Goal: Task Accomplishment & Management: Manage account settings

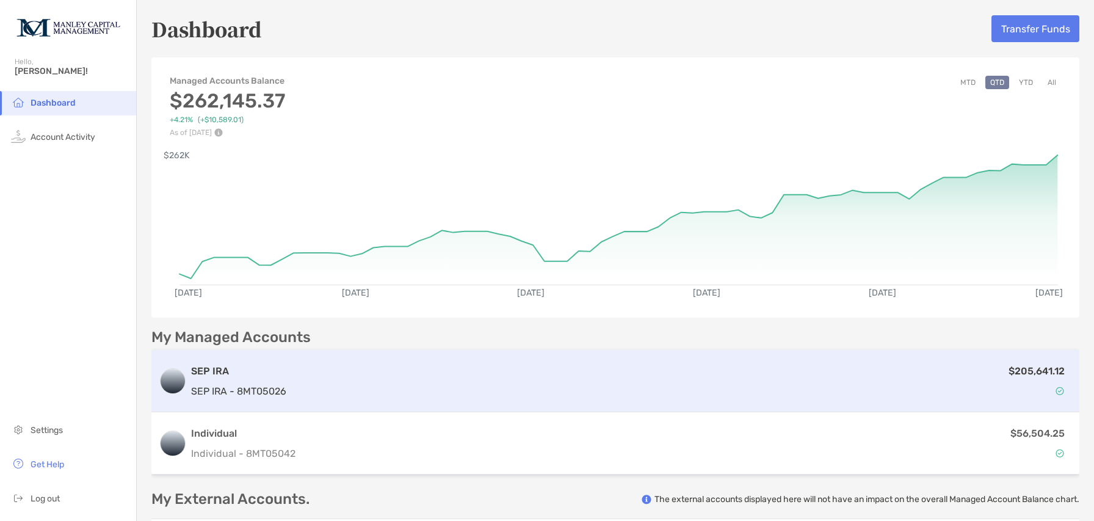
click at [679, 387] on div "$205,641.12" at bounding box center [681, 380] width 781 height 35
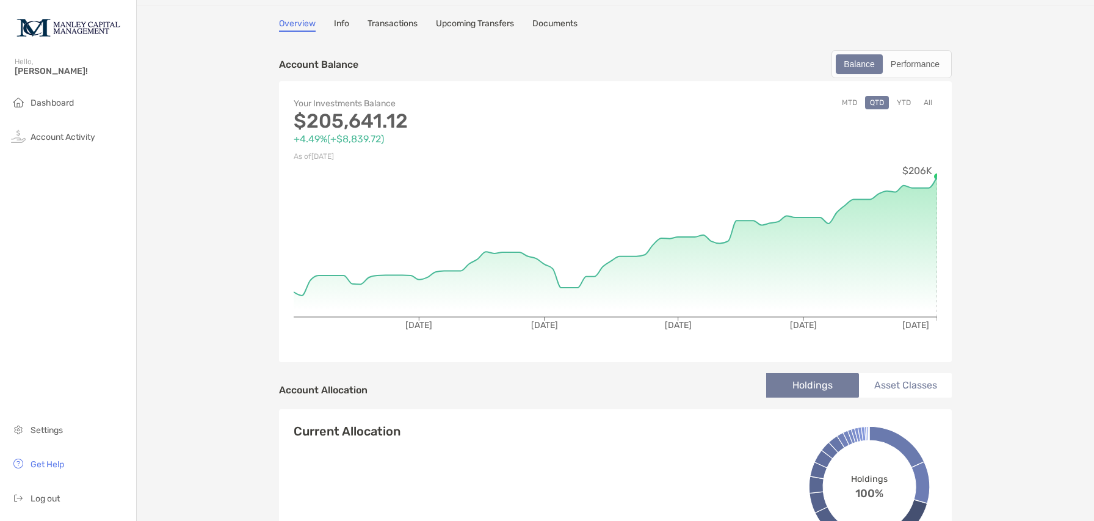
scroll to position [18, 0]
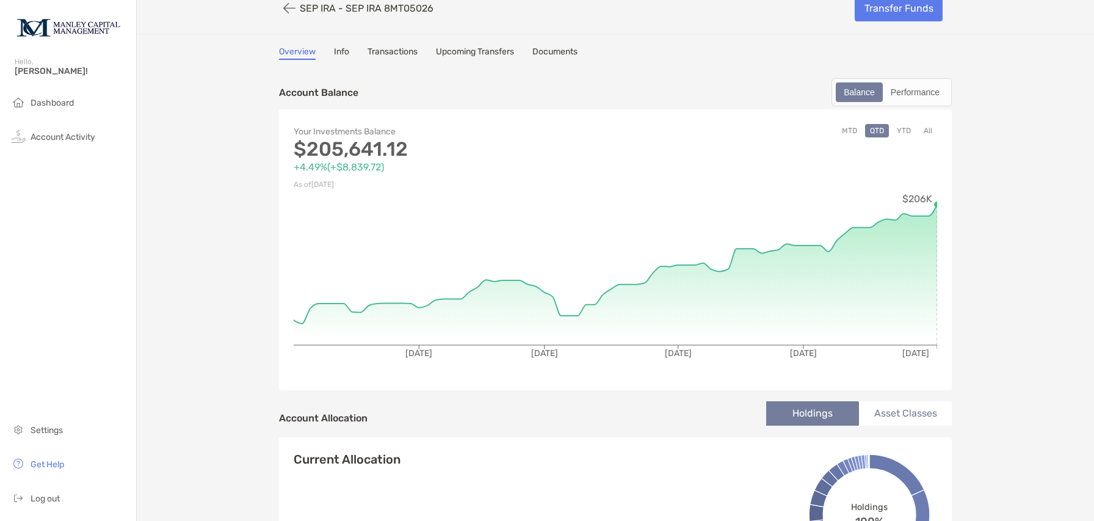
click at [931, 132] on button "All" at bounding box center [928, 130] width 18 height 13
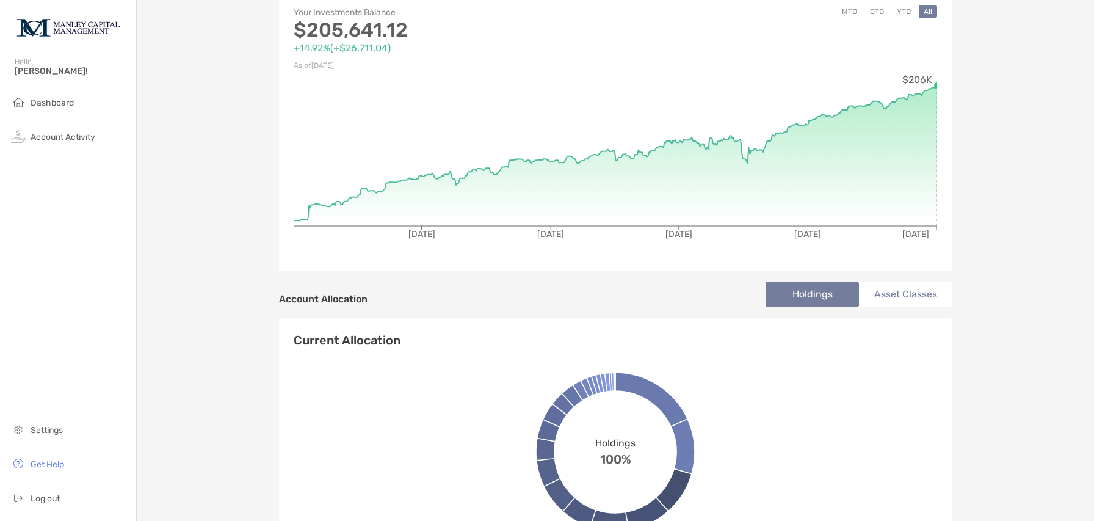
scroll to position [0, 0]
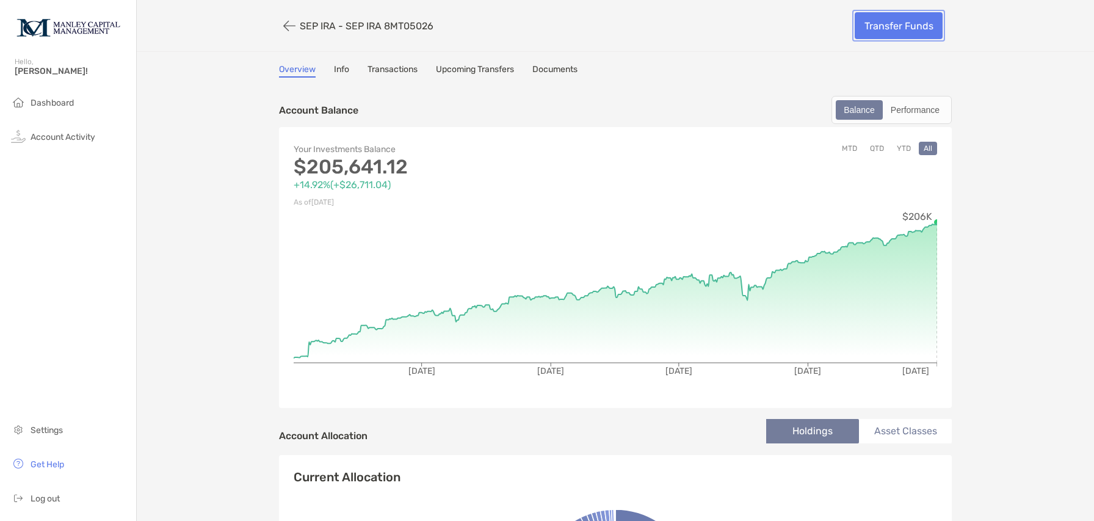
click at [895, 27] on link "Transfer Funds" at bounding box center [898, 25] width 88 height 27
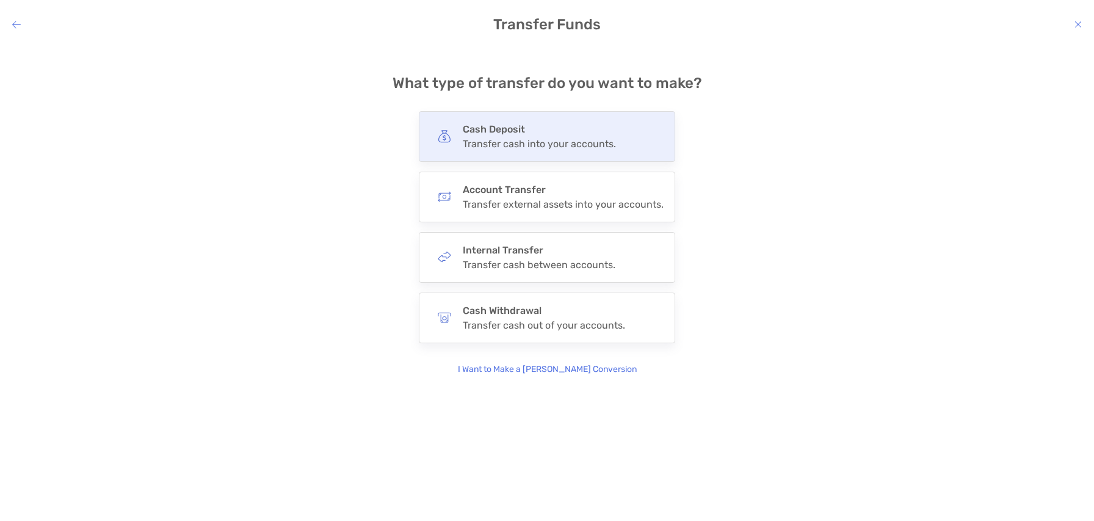
click at [518, 142] on div "Transfer cash into your accounts." at bounding box center [539, 144] width 153 height 12
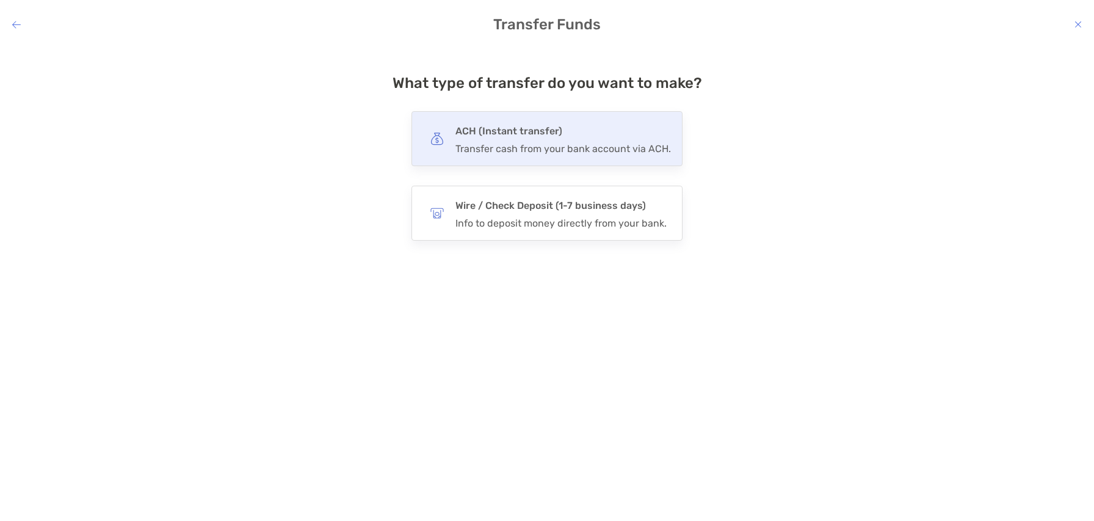
click at [515, 143] on div "Transfer cash from your bank account via ACH." at bounding box center [562, 149] width 215 height 12
click at [0, 0] on input "***" at bounding box center [0, 0] width 0 height 0
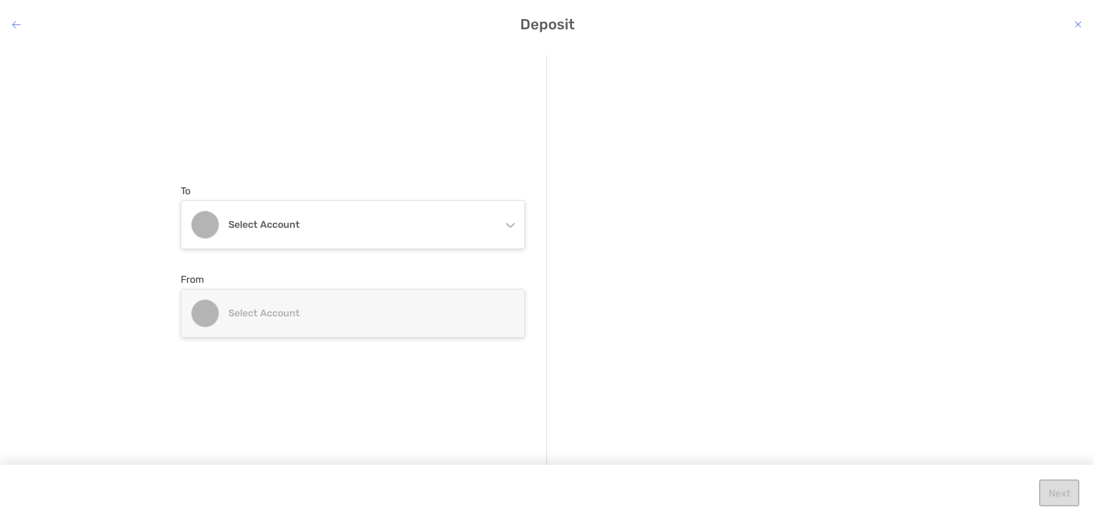
drag, startPoint x: 517, startPoint y: 218, endPoint x: 511, endPoint y: 224, distance: 8.2
click at [511, 224] on div "Select account" at bounding box center [353, 224] width 344 height 49
click at [389, 277] on p "SEP IRA 8MT05026 - [PERSON_NAME]" at bounding box center [365, 281] width 275 height 15
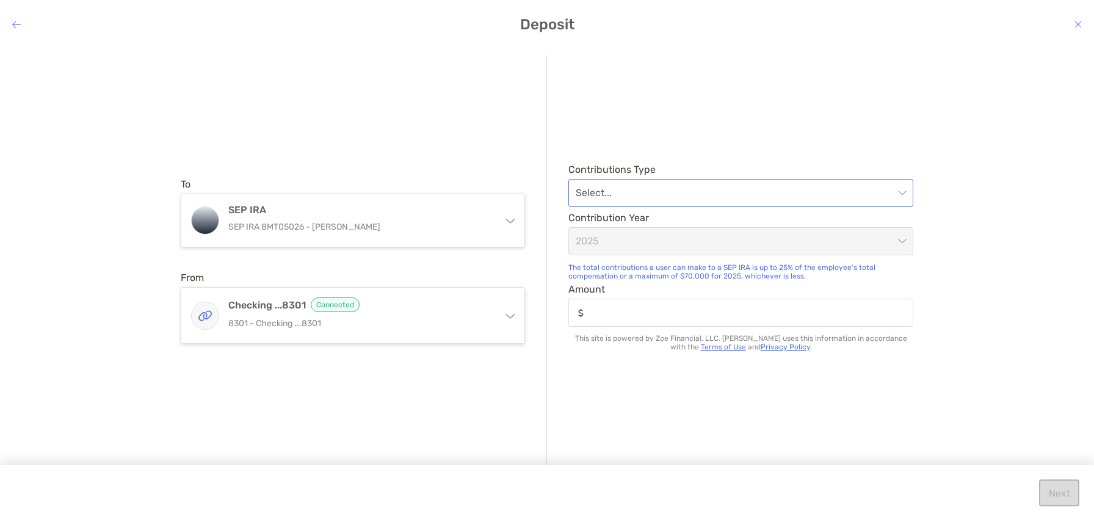
click at [899, 195] on span "modal" at bounding box center [741, 192] width 330 height 27
click at [613, 233] on div "Employer" at bounding box center [740, 225] width 325 height 15
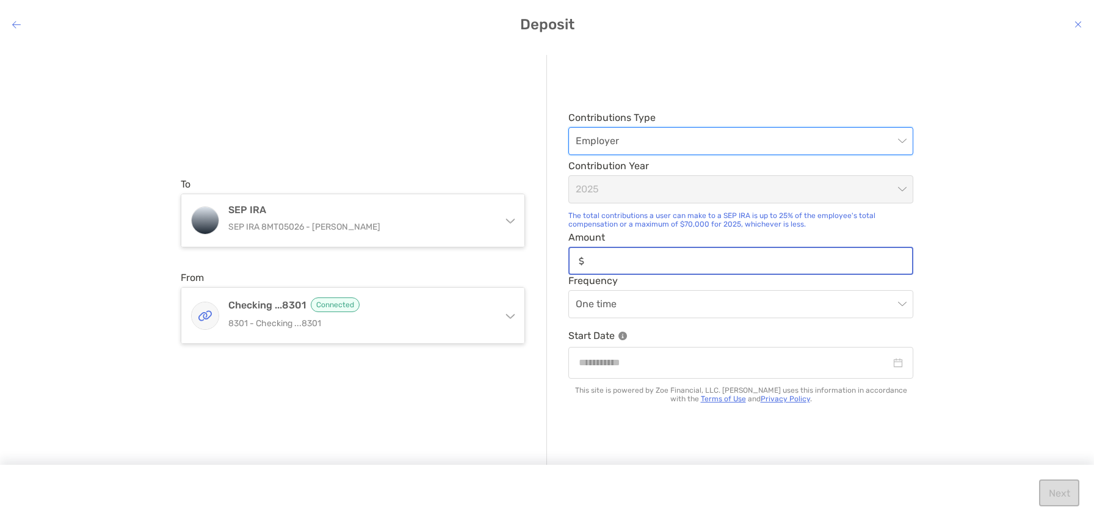
click at [868, 263] on input "Amount" at bounding box center [750, 261] width 323 height 10
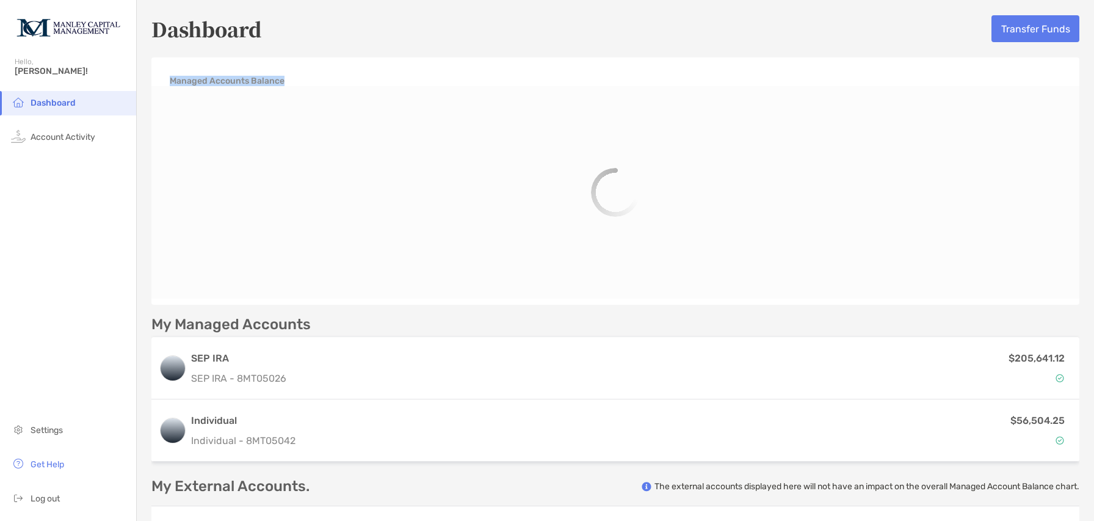
drag, startPoint x: 1080, startPoint y: 39, endPoint x: 1080, endPoint y: 256, distance: 217.3
click at [1080, 256] on div "Dashboard Transfer Funds Managed Accounts Balance MTD QTD YTD All My Managed Ac…" at bounding box center [615, 291] width 957 height 582
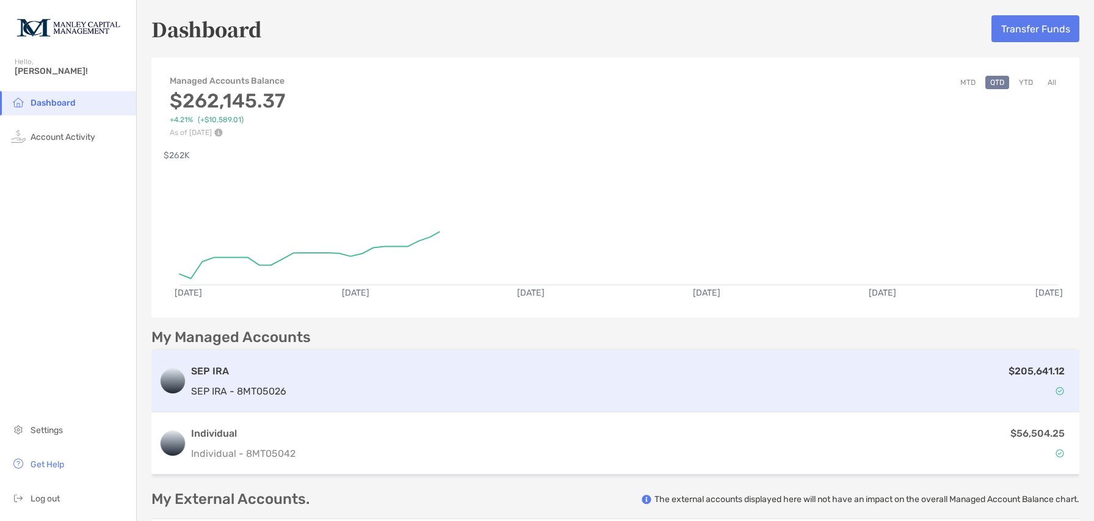
click at [253, 385] on p "SEP IRA - 8MT05026" at bounding box center [238, 390] width 95 height 15
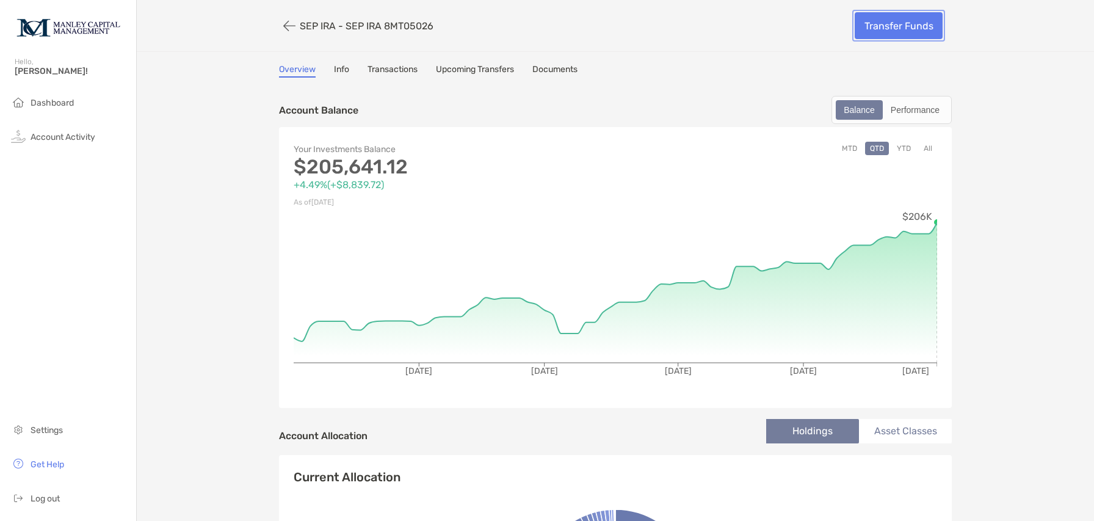
click at [904, 24] on link "Transfer Funds" at bounding box center [898, 25] width 88 height 27
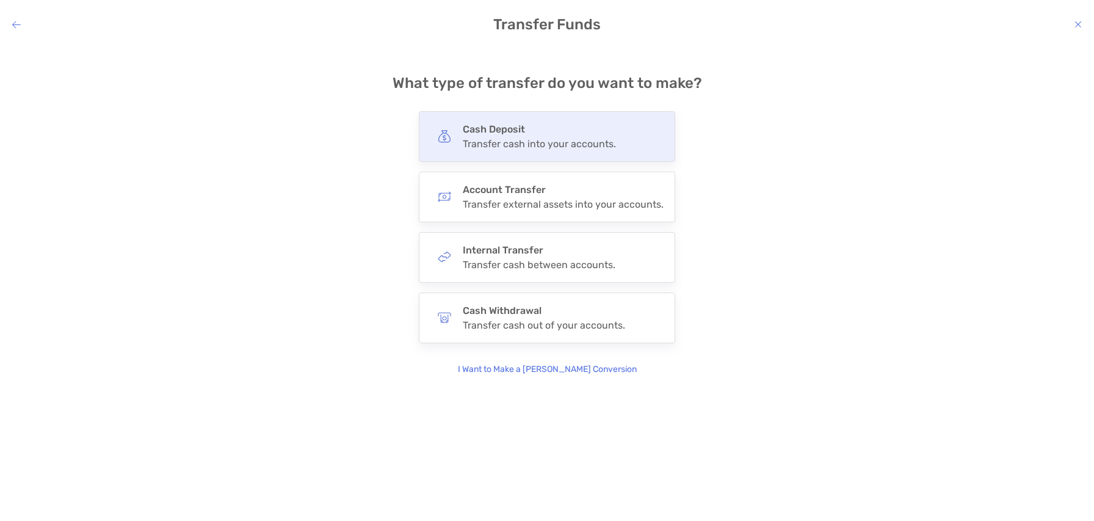
click at [477, 143] on div "Transfer cash into your accounts." at bounding box center [539, 144] width 153 height 12
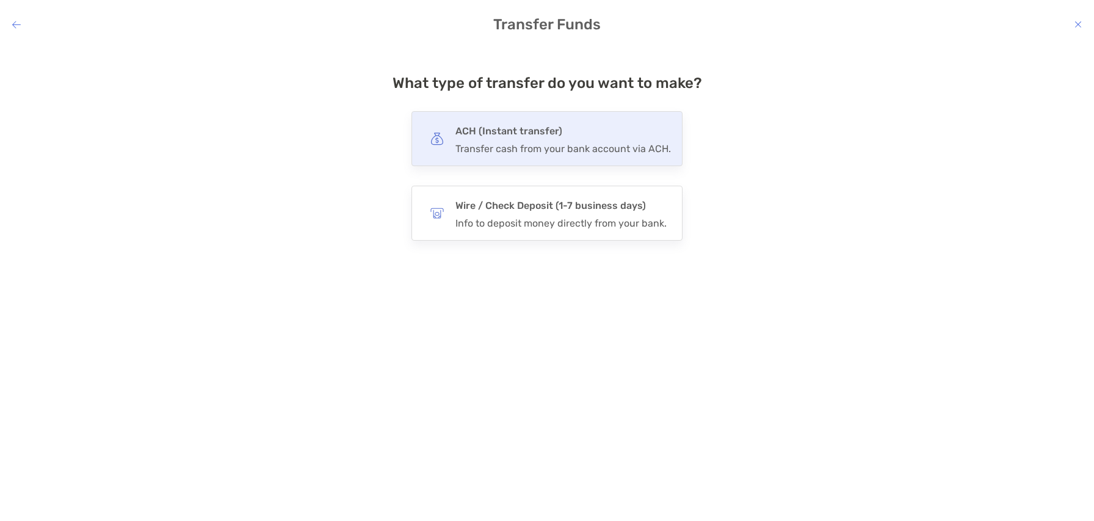
click at [475, 142] on div "ACH (Instant transfer) Transfer cash from your bank account via ACH." at bounding box center [562, 139] width 215 height 32
click at [0, 0] on input "***" at bounding box center [0, 0] width 0 height 0
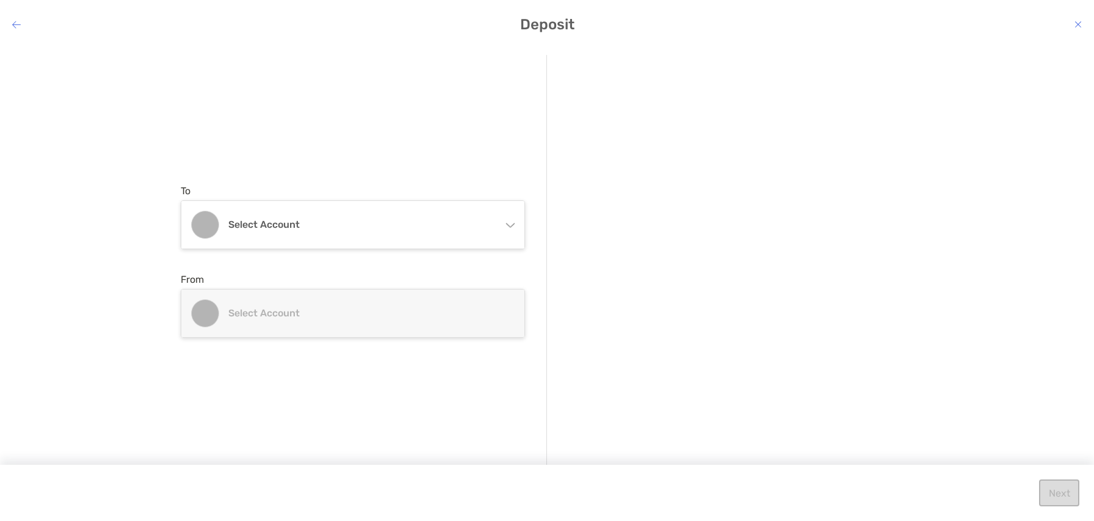
click at [505, 223] on icon "modal" at bounding box center [510, 223] width 10 height 10
click at [371, 278] on p "SEP IRA 8MT05026 - [PERSON_NAME]" at bounding box center [365, 281] width 275 height 15
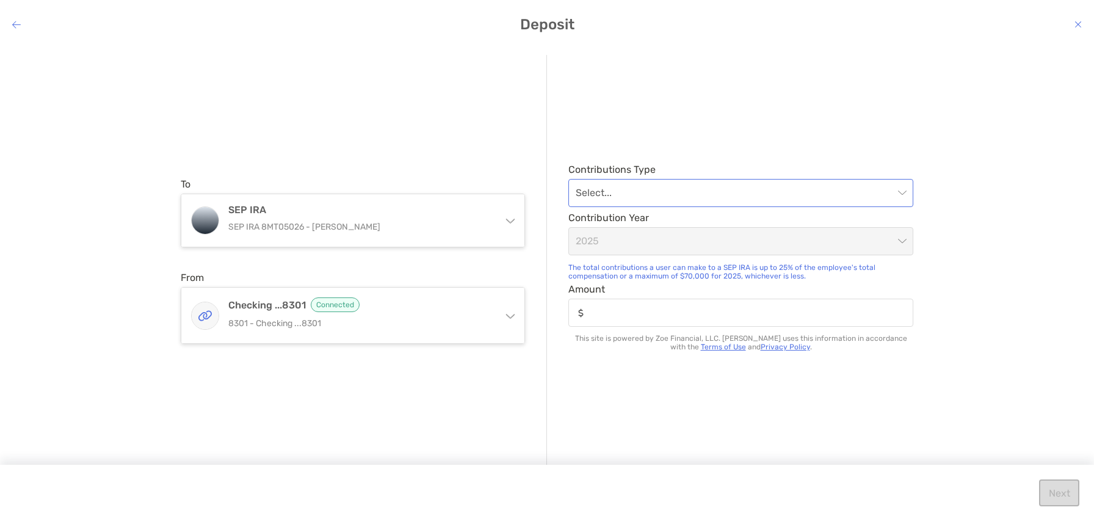
click at [707, 194] on input "modal" at bounding box center [735, 192] width 318 height 27
click at [663, 221] on div "Employer" at bounding box center [740, 225] width 325 height 15
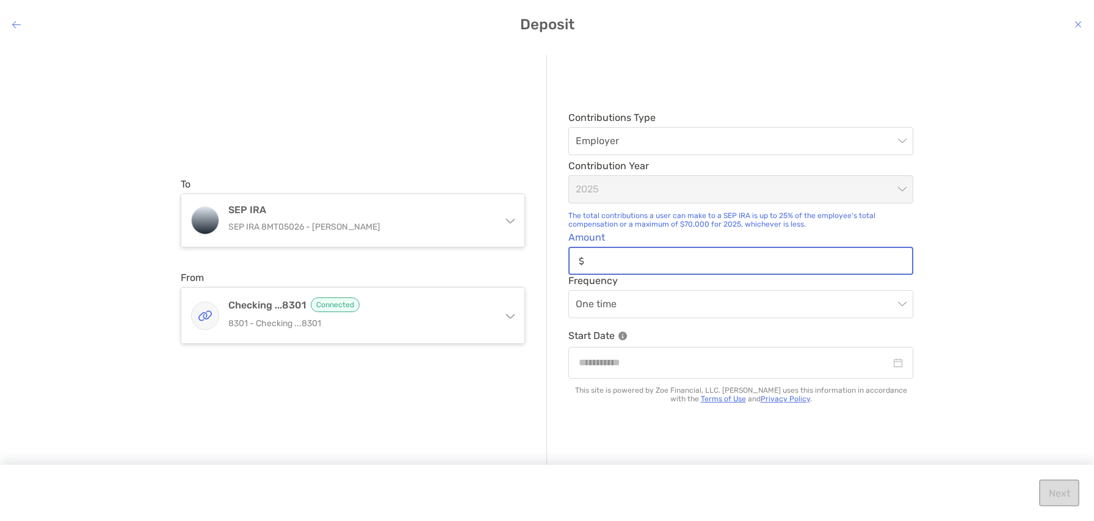
click at [858, 258] on input "Amount" at bounding box center [750, 261] width 323 height 10
type input "*****"
click at [643, 367] on input "modal" at bounding box center [735, 362] width 312 height 15
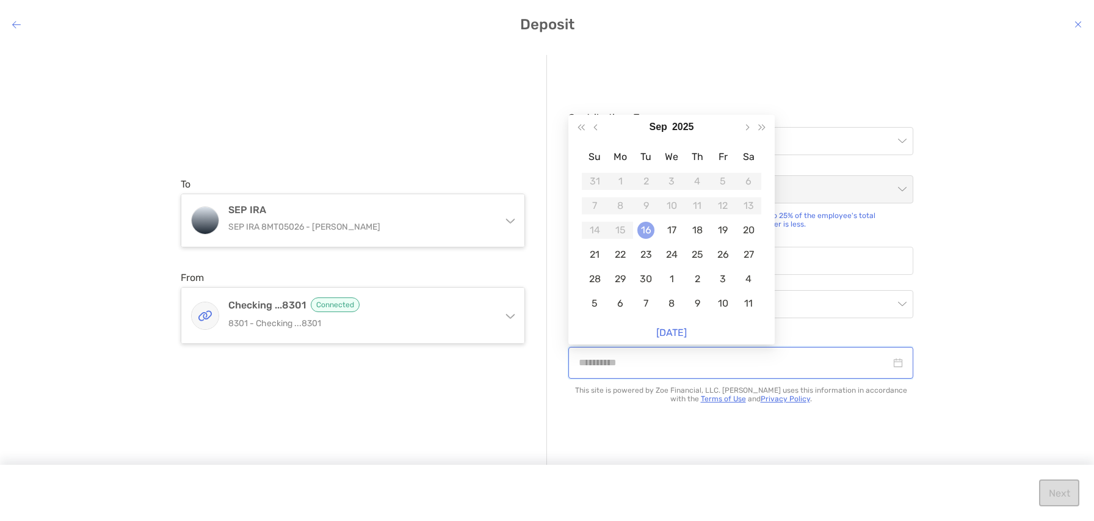
type input "**********"
click at [645, 234] on div "16" at bounding box center [645, 230] width 17 height 17
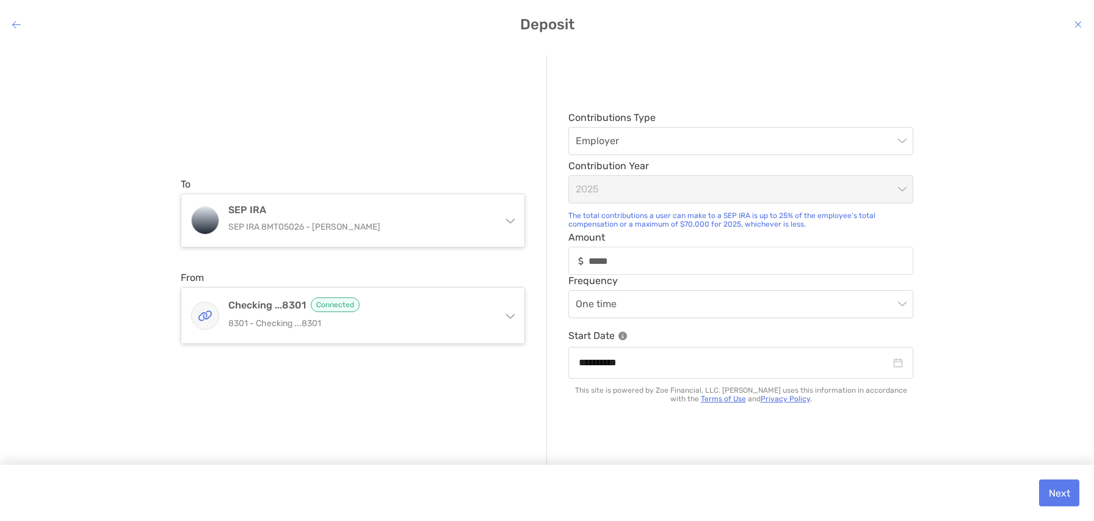
click at [1056, 506] on div "Next" at bounding box center [547, 492] width 1094 height 56
click at [1061, 491] on button "Next" at bounding box center [1059, 492] width 40 height 27
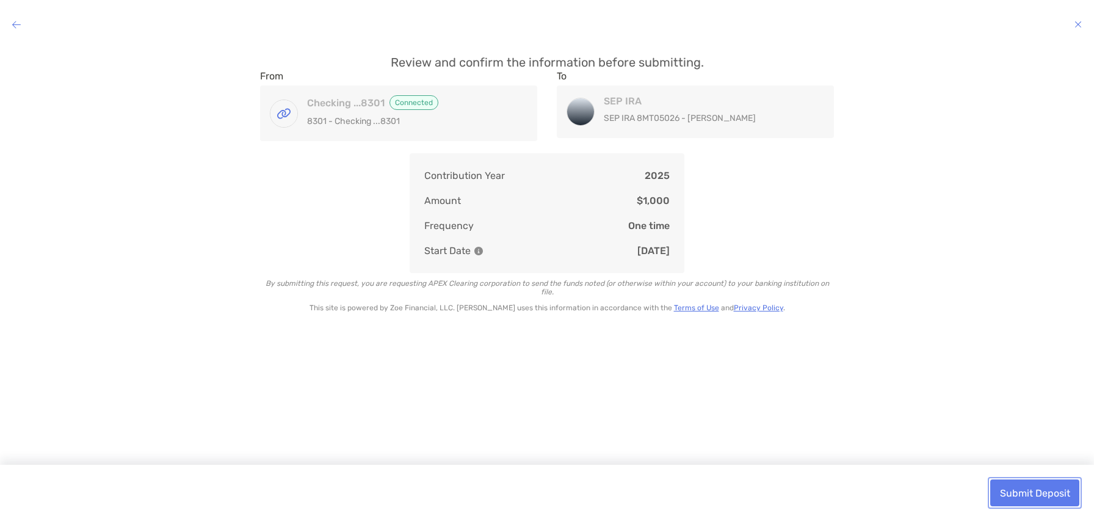
click at [1047, 486] on button "Submit Deposit" at bounding box center [1034, 492] width 89 height 27
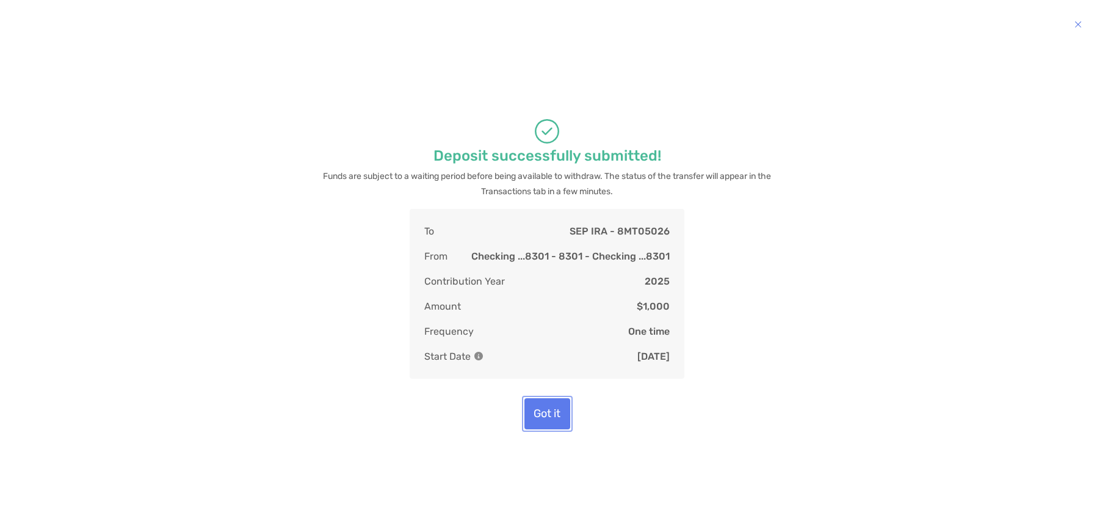
click at [549, 414] on button "Got it" at bounding box center [547, 413] width 46 height 31
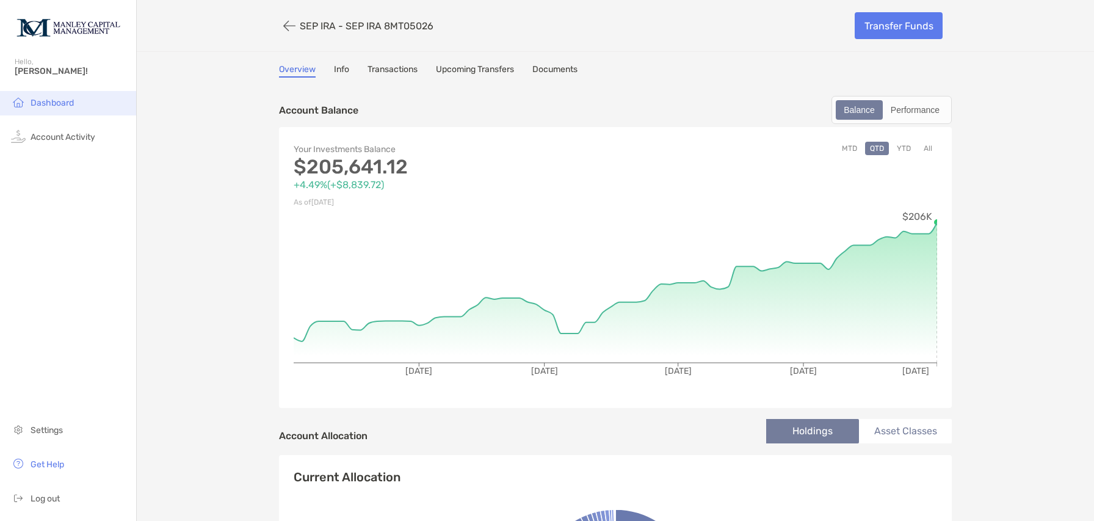
click at [56, 104] on span "Dashboard" at bounding box center [52, 103] width 43 height 10
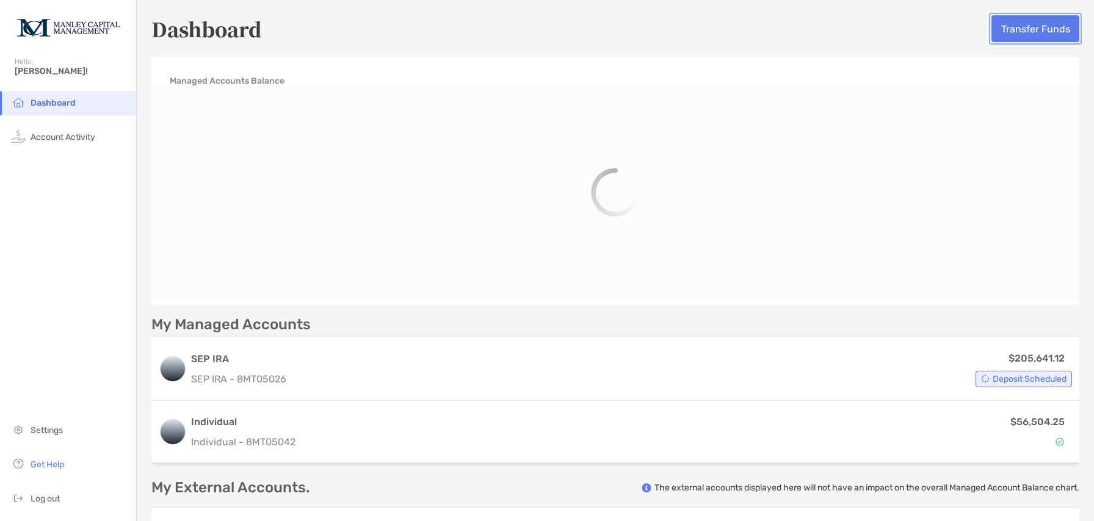
click at [1047, 29] on button "Transfer Funds" at bounding box center [1035, 28] width 88 height 27
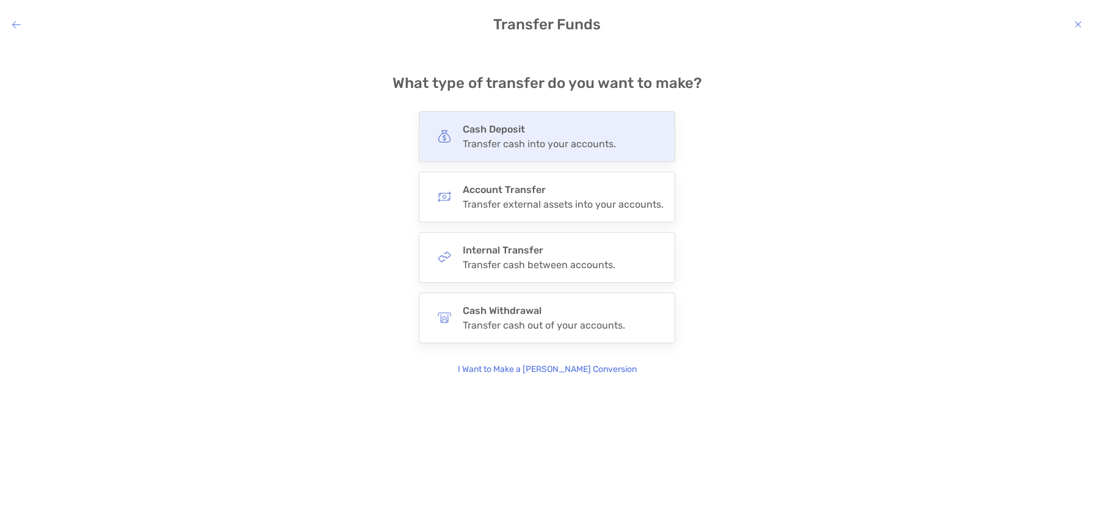
click at [529, 143] on div "Transfer cash into your accounts." at bounding box center [539, 144] width 153 height 12
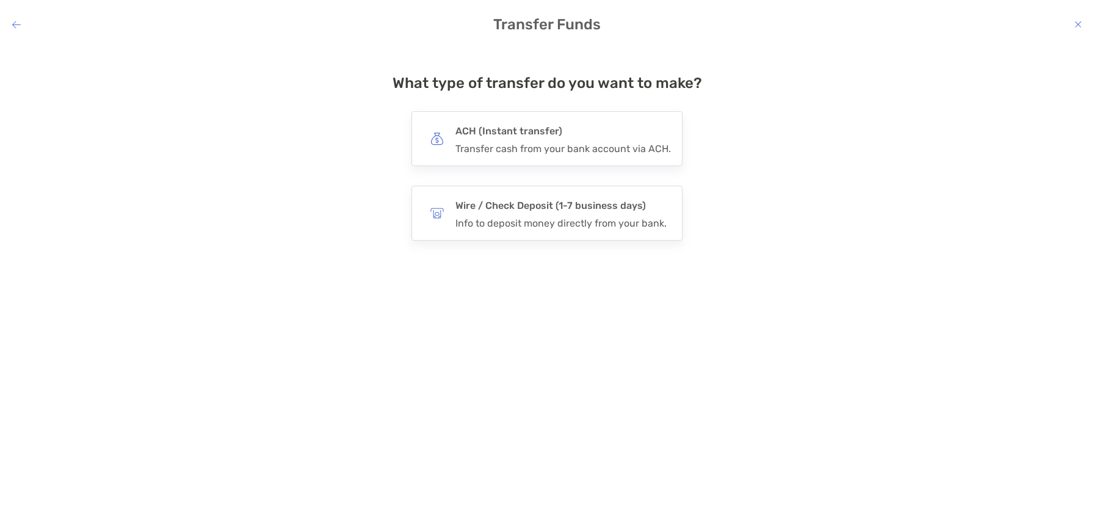
click at [529, 143] on div "Transfer cash from your bank account via ACH." at bounding box center [562, 149] width 215 height 12
click at [0, 0] on input "***" at bounding box center [0, 0] width 0 height 0
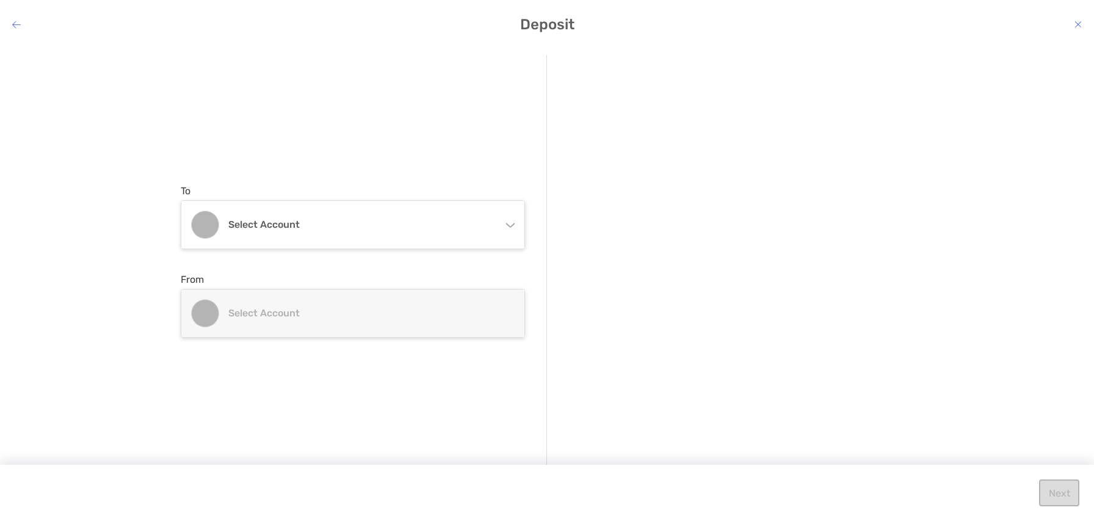
click at [505, 225] on icon "modal" at bounding box center [510, 223] width 10 height 10
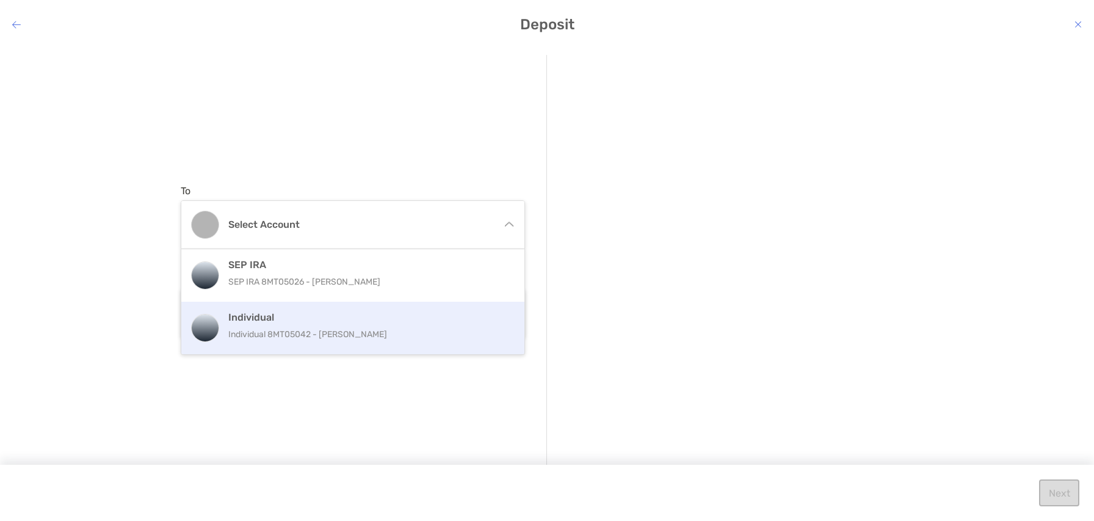
click at [295, 333] on p "Individual 8MT05042 - [PERSON_NAME]" at bounding box center [365, 334] width 275 height 15
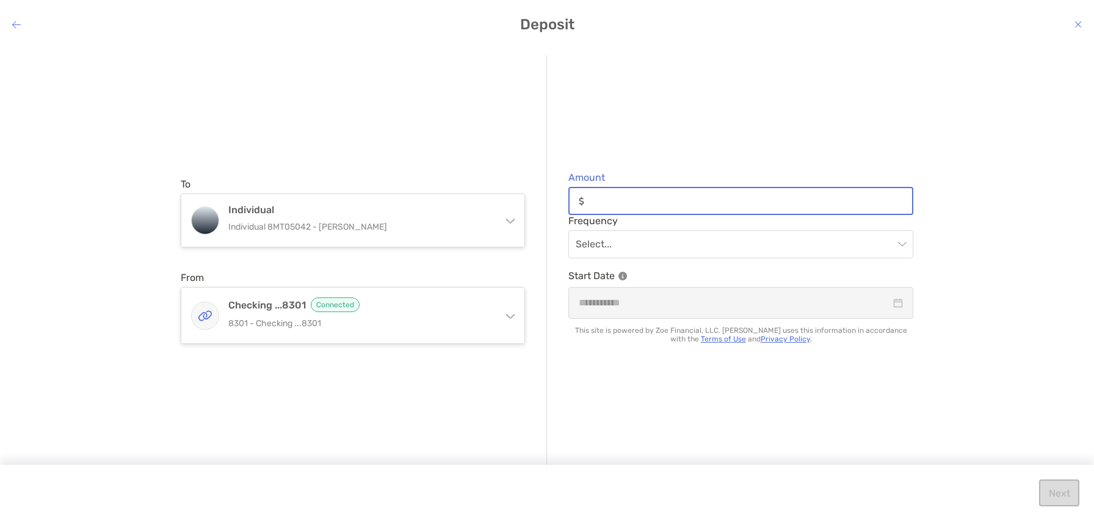
click at [679, 198] on input "Amount" at bounding box center [750, 201] width 323 height 10
type input "*****"
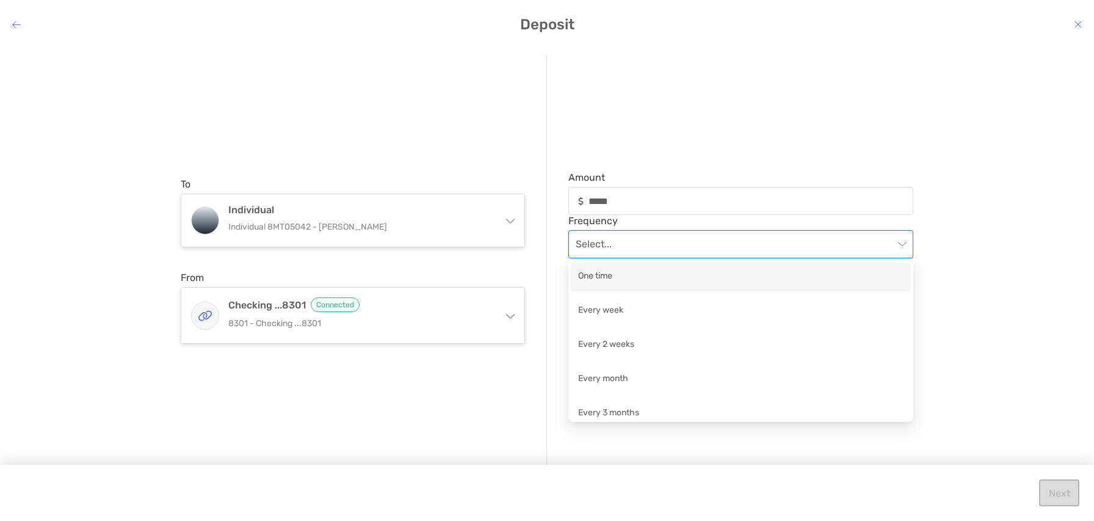
click at [681, 242] on input "modal" at bounding box center [735, 244] width 318 height 27
click at [624, 280] on div "One time" at bounding box center [740, 276] width 325 height 15
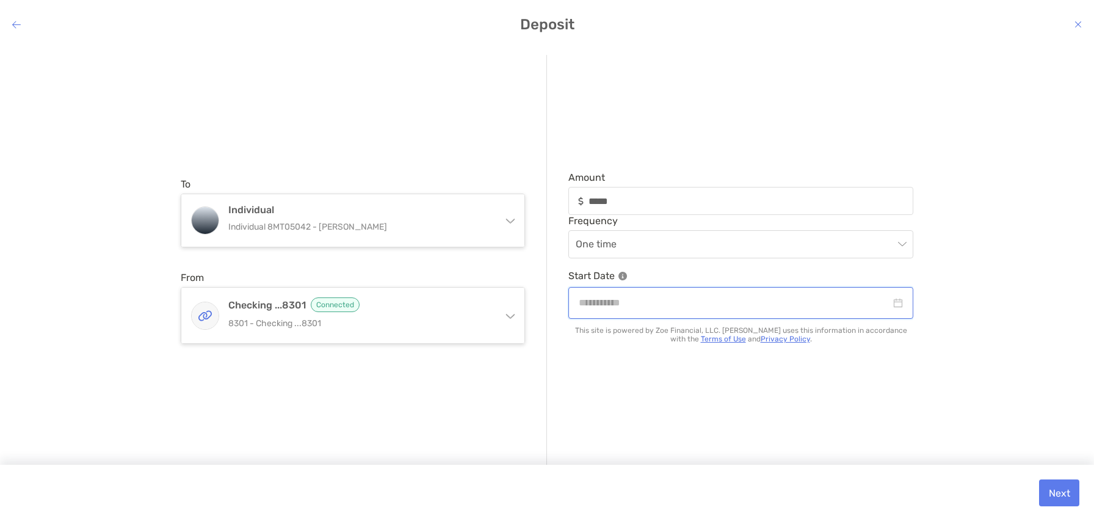
click at [652, 305] on input "modal" at bounding box center [735, 302] width 312 height 15
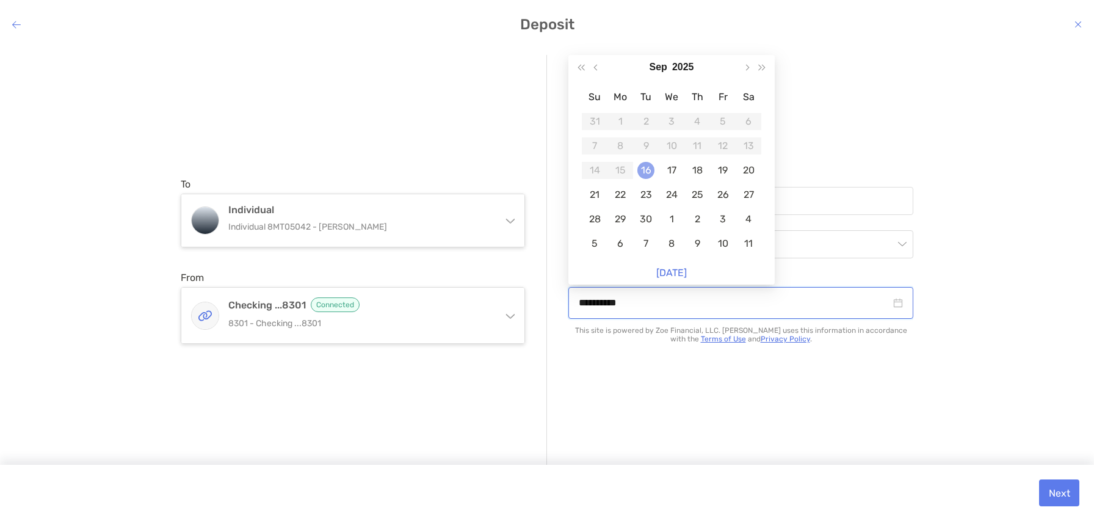
type input "**********"
click at [650, 172] on div "16" at bounding box center [645, 170] width 17 height 17
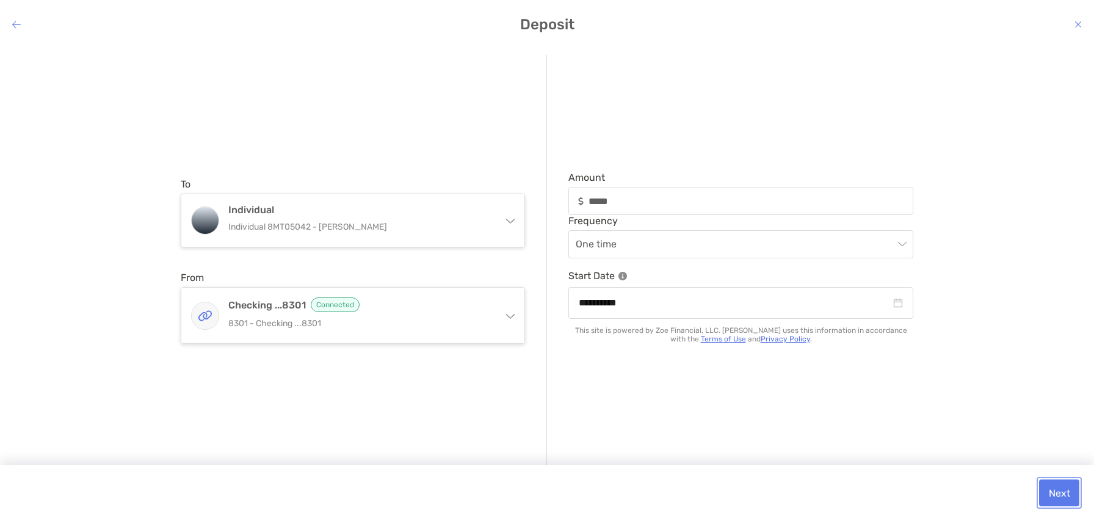
click at [1052, 490] on button "Next" at bounding box center [1059, 492] width 40 height 27
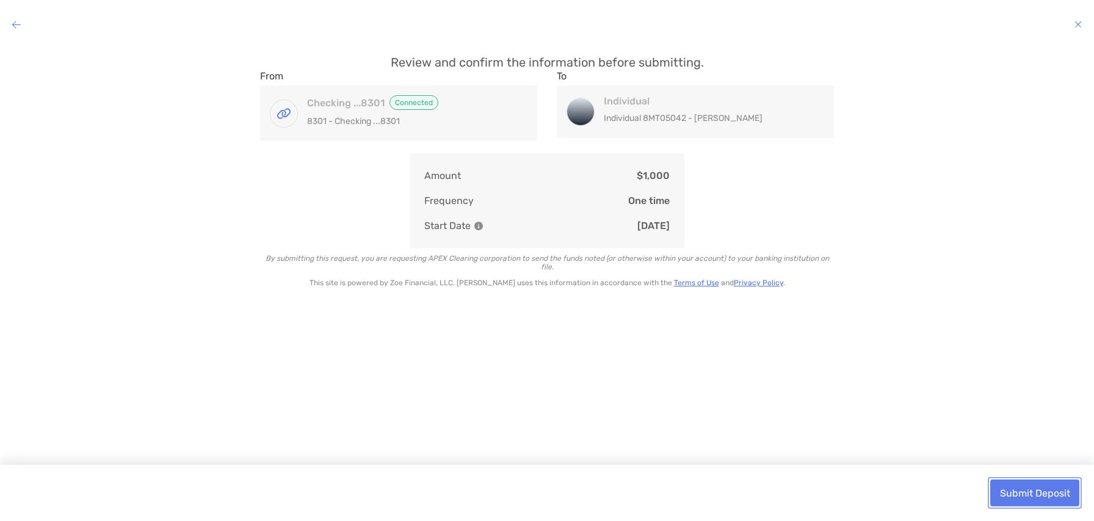
click at [1044, 493] on button "Submit Deposit" at bounding box center [1034, 492] width 89 height 27
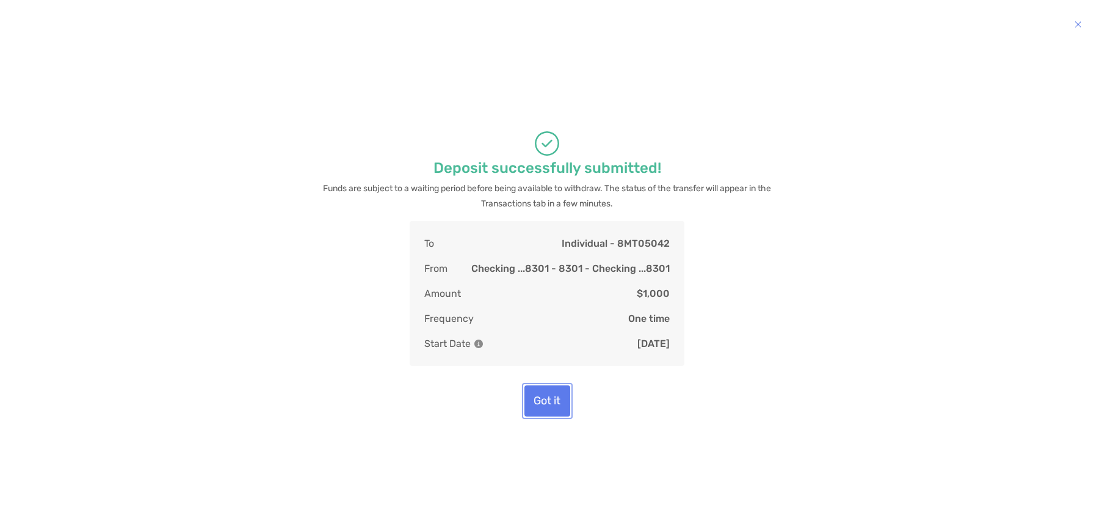
click at [552, 406] on button "Got it" at bounding box center [547, 400] width 46 height 31
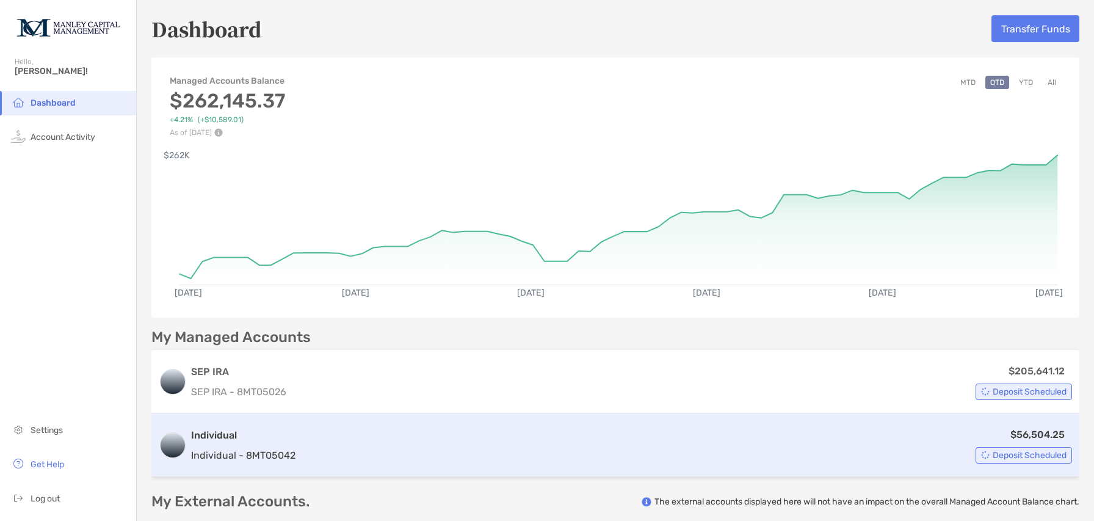
click at [368, 433] on div "$56,504.25 Deposit Scheduled" at bounding box center [685, 445] width 771 height 37
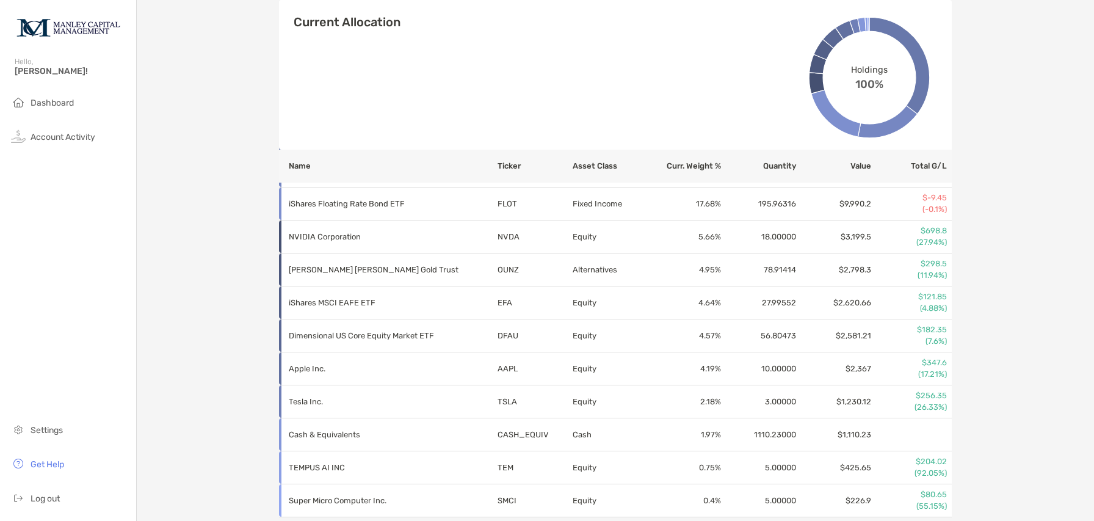
scroll to position [521, 0]
